Goal: Task Accomplishment & Management: Manage account settings

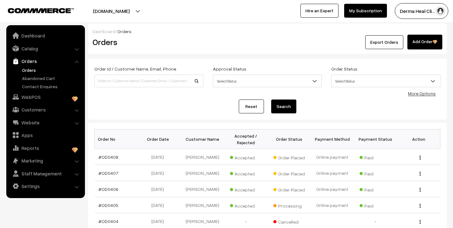
scroll to position [126, 0]
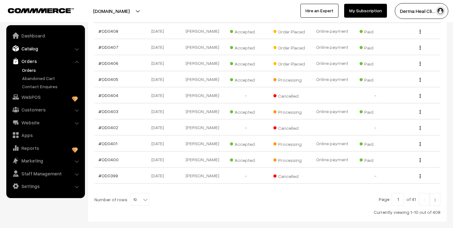
click at [35, 48] on link "Catalog" at bounding box center [45, 48] width 75 height 11
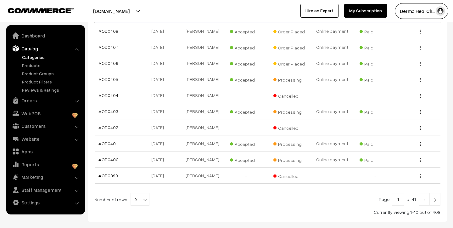
click at [35, 56] on link "Categories" at bounding box center [51, 57] width 62 height 7
click at [37, 65] on link "Products" at bounding box center [51, 65] width 62 height 7
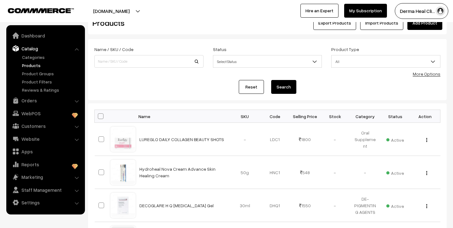
scroll to position [19, 0]
click at [31, 101] on link "Orders" at bounding box center [45, 100] width 75 height 11
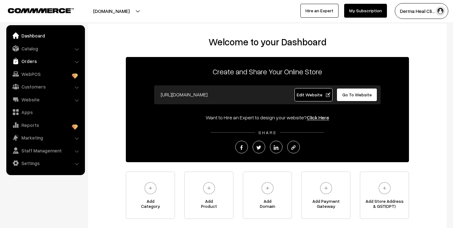
click at [41, 62] on link "Orders" at bounding box center [45, 60] width 75 height 11
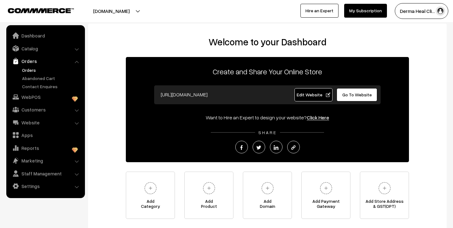
click at [35, 70] on link "Orders" at bounding box center [51, 70] width 62 height 7
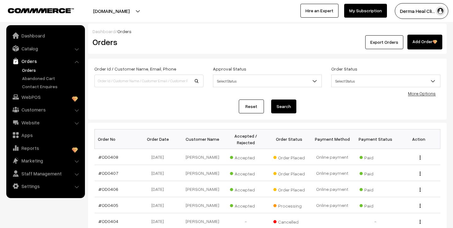
click at [35, 70] on link "Orders" at bounding box center [51, 70] width 62 height 7
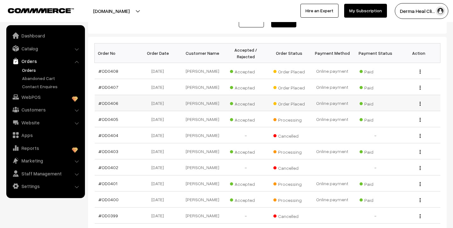
scroll to position [84, 0]
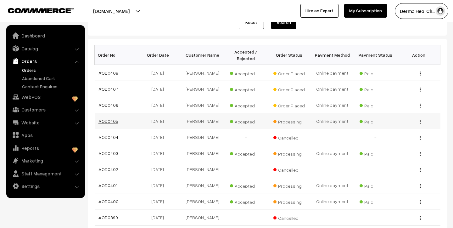
click at [112, 122] on link "#OD0405" at bounding box center [108, 120] width 20 height 5
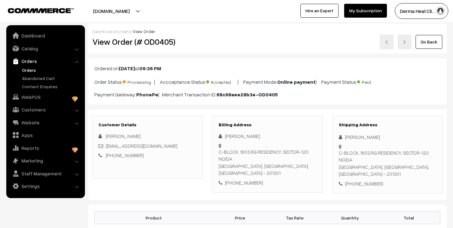
click at [33, 70] on link "Orders" at bounding box center [51, 70] width 62 height 7
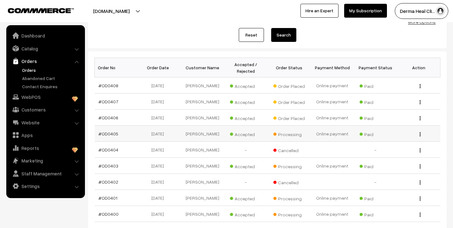
scroll to position [71, 0]
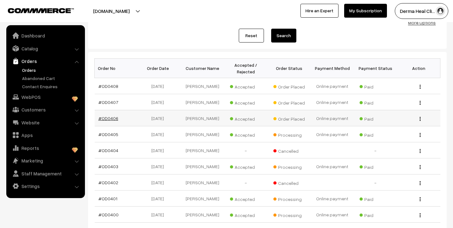
click at [113, 117] on link "#OD0406" at bounding box center [108, 117] width 20 height 5
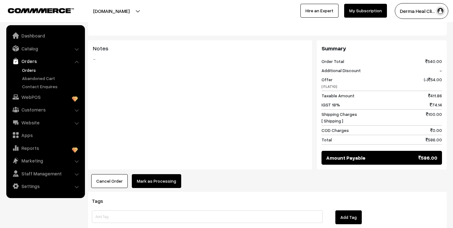
scroll to position [246, 0]
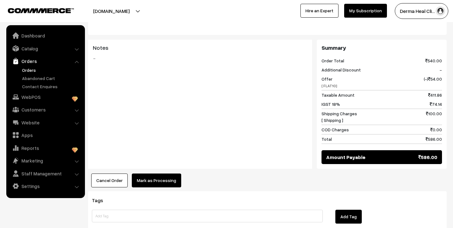
click at [157, 173] on button "Mark as Processing" at bounding box center [156, 180] width 49 height 14
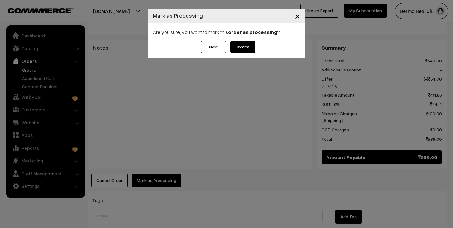
click at [246, 46] on button "Confirm" at bounding box center [242, 47] width 25 height 12
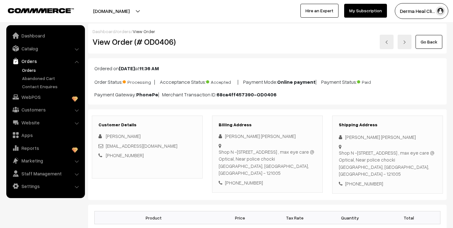
click at [29, 70] on link "Orders" at bounding box center [51, 70] width 62 height 7
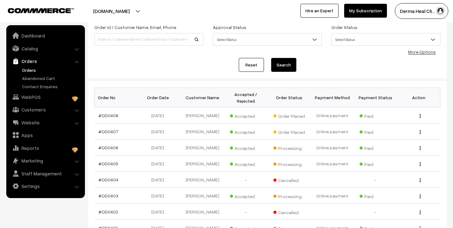
scroll to position [46, 0]
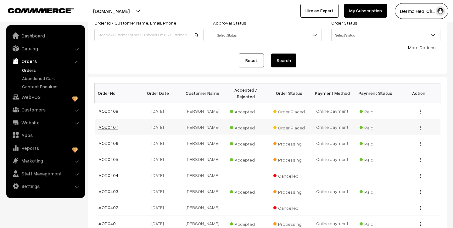
click at [106, 128] on link "#OD0407" at bounding box center [108, 126] width 20 height 5
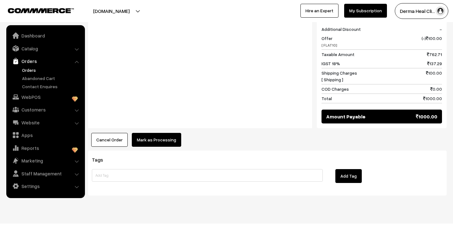
scroll to position [281, 0]
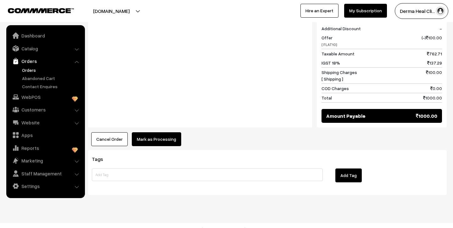
click at [157, 138] on button "Mark as Processing" at bounding box center [156, 139] width 49 height 14
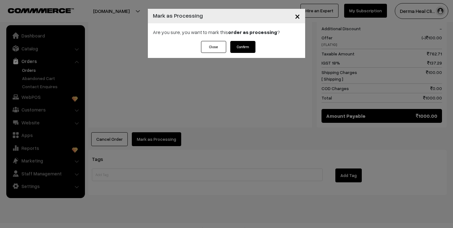
click at [239, 47] on button "Confirm" at bounding box center [242, 47] width 25 height 12
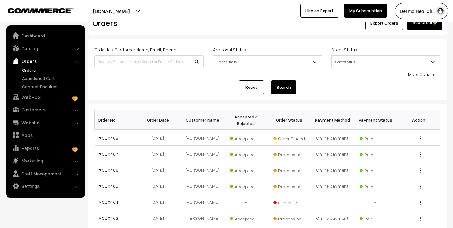
scroll to position [27, 0]
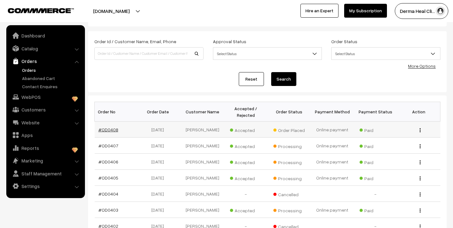
click at [109, 131] on link "#OD0408" at bounding box center [108, 129] width 20 height 5
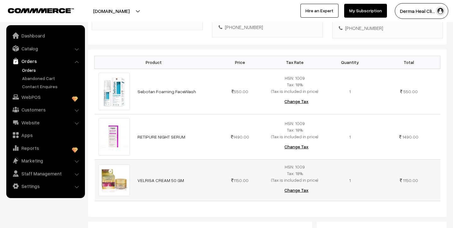
scroll to position [147, 0]
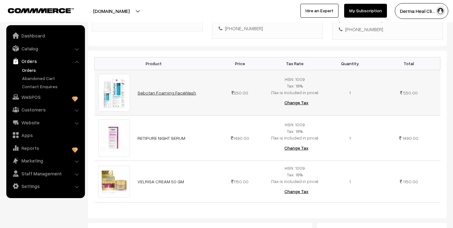
click at [154, 90] on link "Sebotan Foaming FaceWash" at bounding box center [166, 92] width 59 height 5
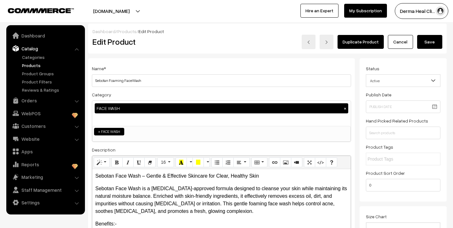
click at [31, 63] on link "Products" at bounding box center [51, 65] width 62 height 7
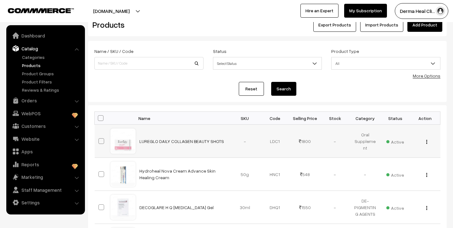
scroll to position [24, 0]
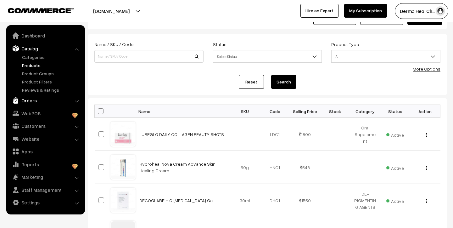
click at [35, 101] on link "Orders" at bounding box center [45, 100] width 75 height 11
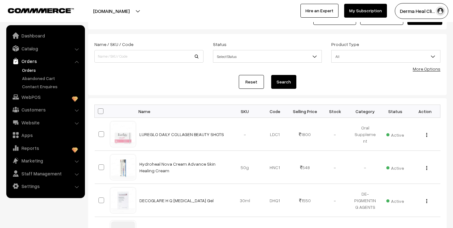
click at [35, 72] on link "Orders" at bounding box center [51, 70] width 62 height 7
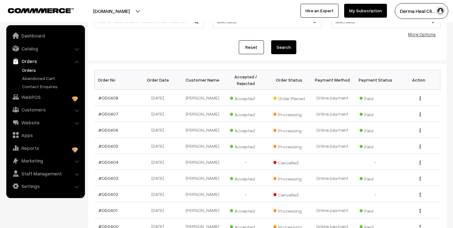
scroll to position [69, 0]
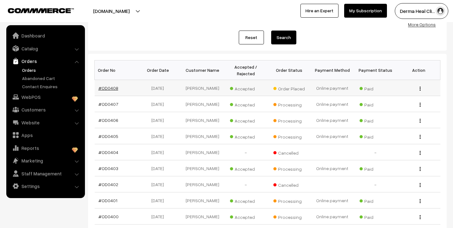
click at [110, 89] on link "#OD0408" at bounding box center [108, 87] width 20 height 5
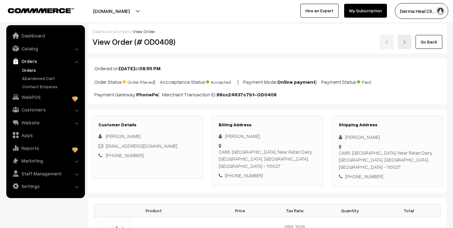
click at [30, 70] on link "Orders" at bounding box center [51, 70] width 62 height 7
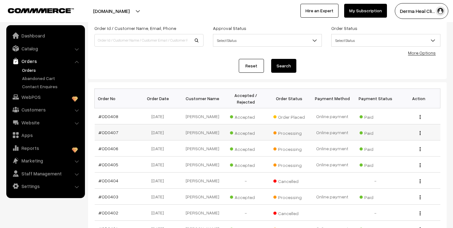
scroll to position [43, 0]
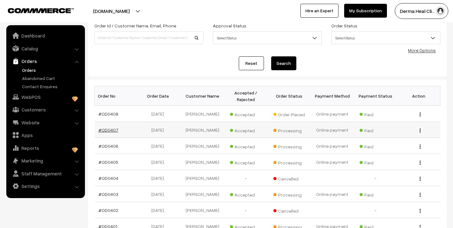
click at [109, 129] on link "#OD0407" at bounding box center [108, 129] width 20 height 5
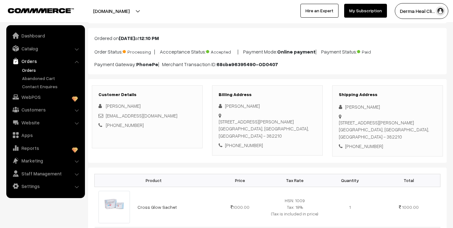
scroll to position [32, 0]
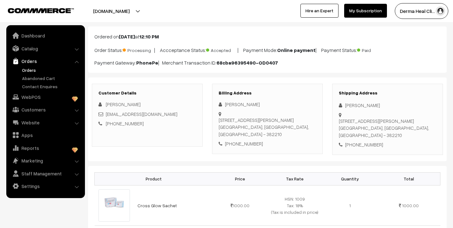
click at [32, 68] on link "Orders" at bounding box center [51, 70] width 62 height 7
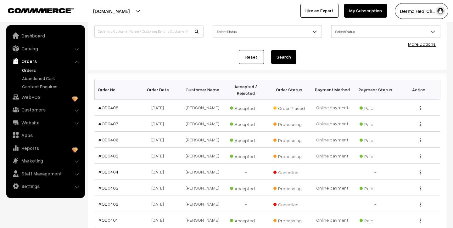
scroll to position [50, 0]
click at [107, 138] on link "#OD0406" at bounding box center [108, 138] width 20 height 5
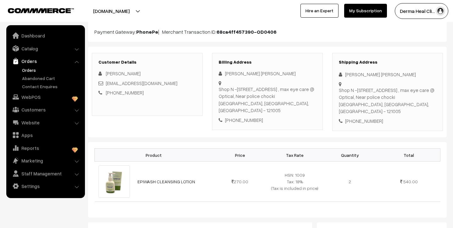
scroll to position [72, 0]
